Goal: Download file/media

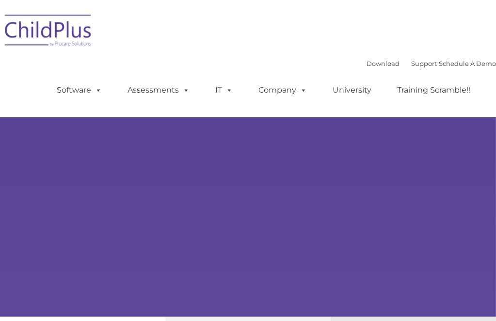
type input ""
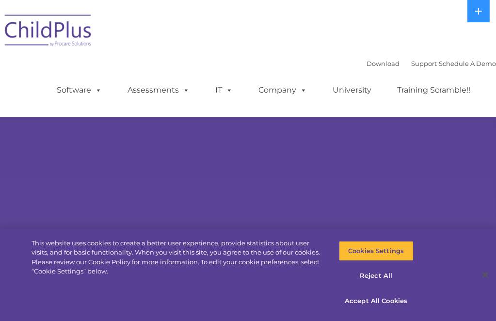
select select "MEDIUM"
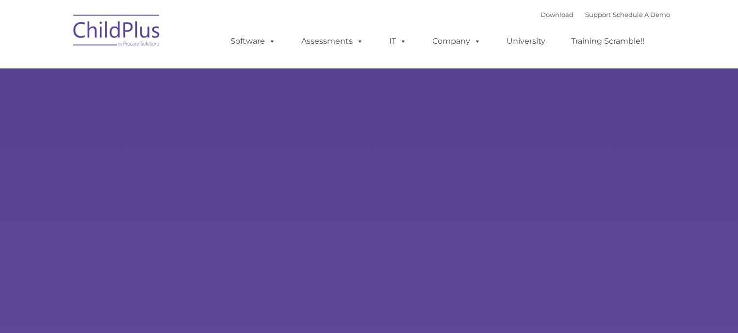
type input ""
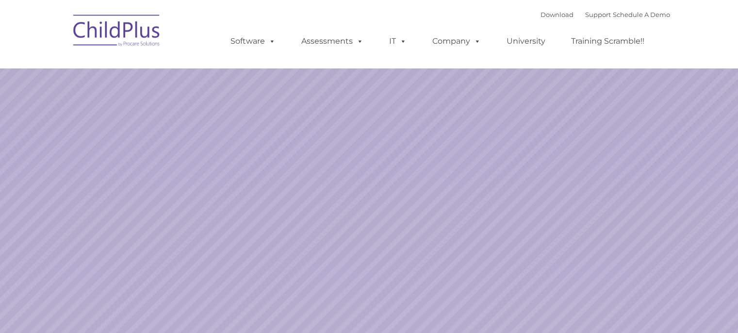
select select "MEDIUM"
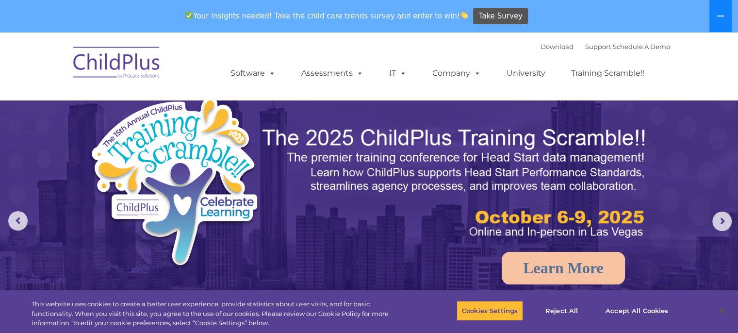
click at [712, 16] on button at bounding box center [720, 16] width 22 height 32
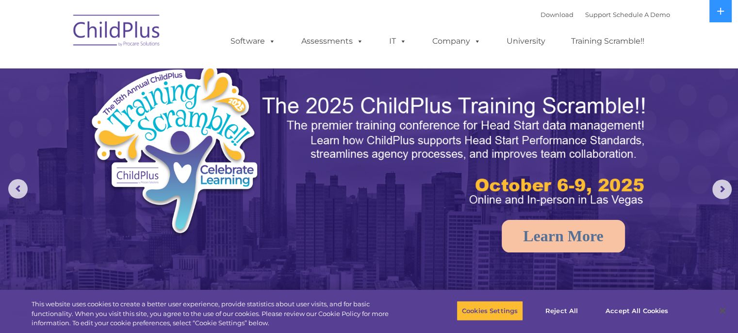
click at [118, 29] on img at bounding box center [116, 32] width 97 height 48
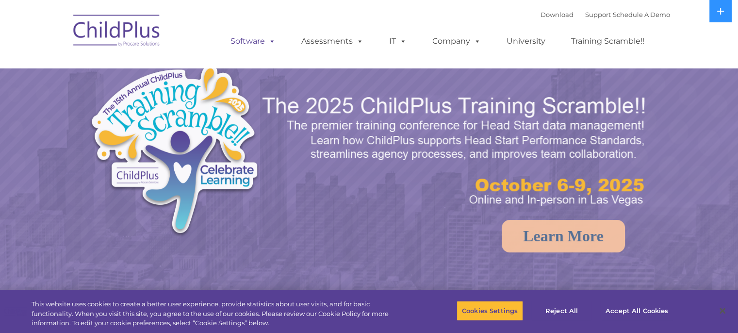
select select "MEDIUM"
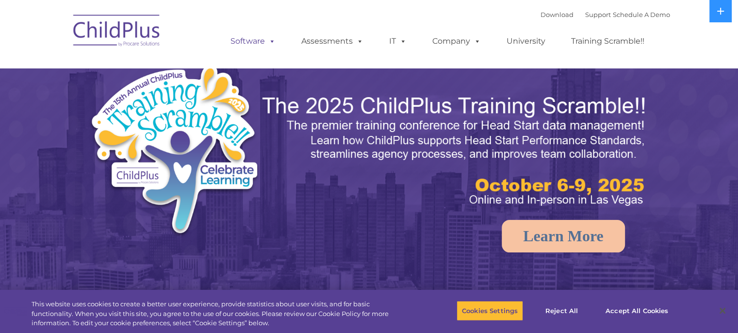
click at [263, 47] on link "Software" at bounding box center [253, 41] width 65 height 19
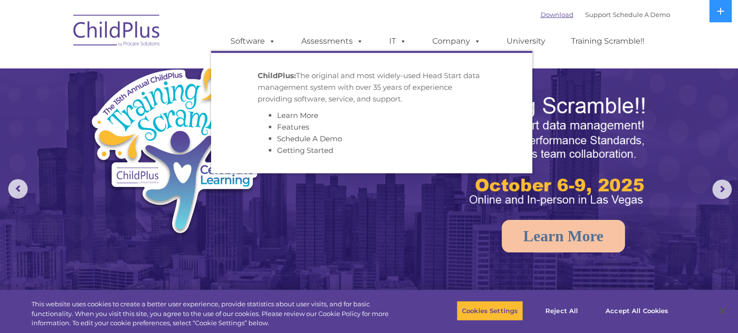
click at [547, 14] on link "Download" at bounding box center [556, 15] width 33 height 8
